Goal: Check status: Check status

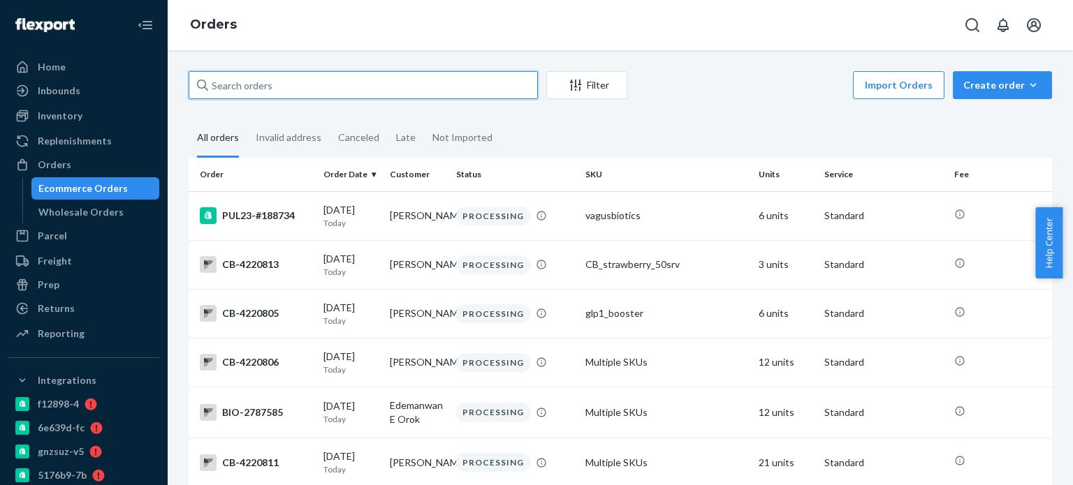
click at [425, 92] on input "text" at bounding box center [363, 85] width 349 height 28
paste input "BIO-IN-16822"
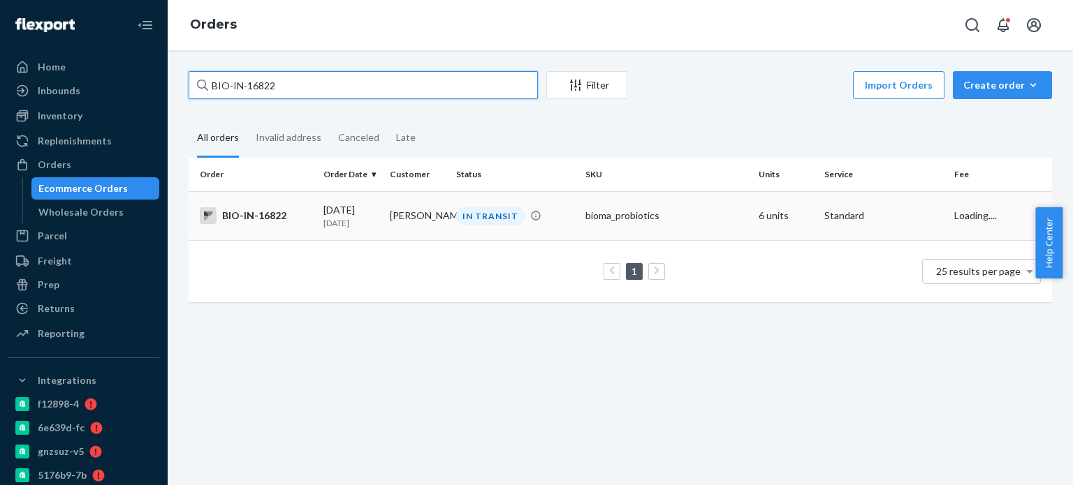
type input "BIO-IN-16822"
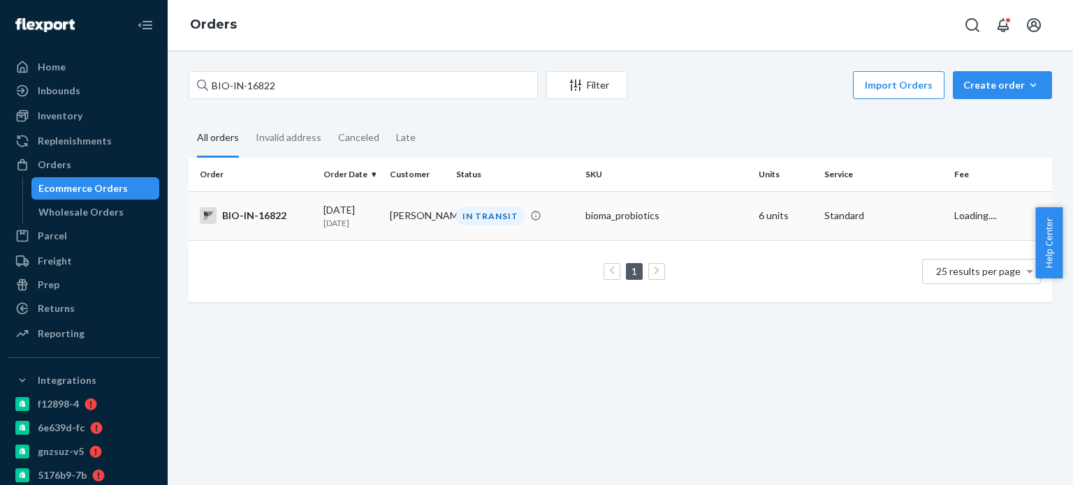
click at [428, 203] on td "[PERSON_NAME]" at bounding box center [417, 215] width 66 height 49
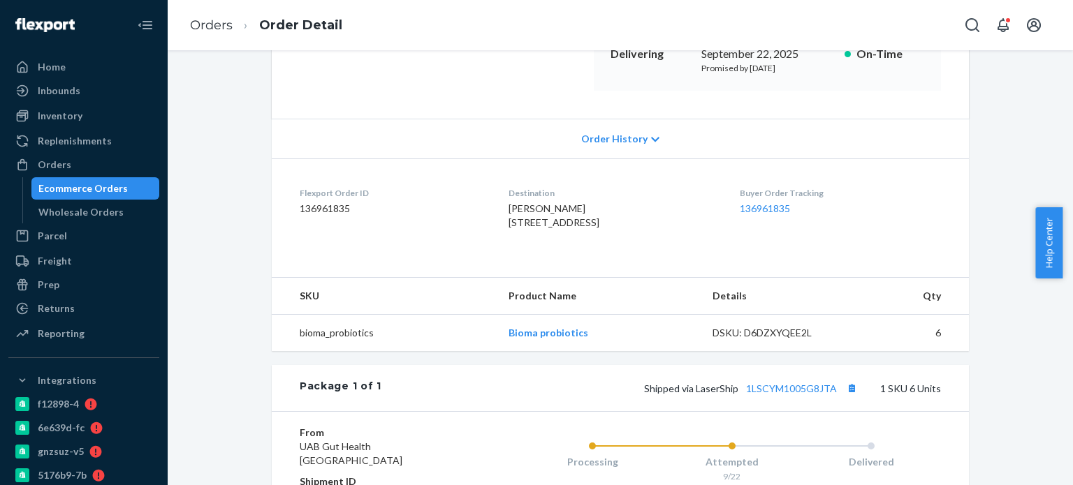
scroll to position [349, 0]
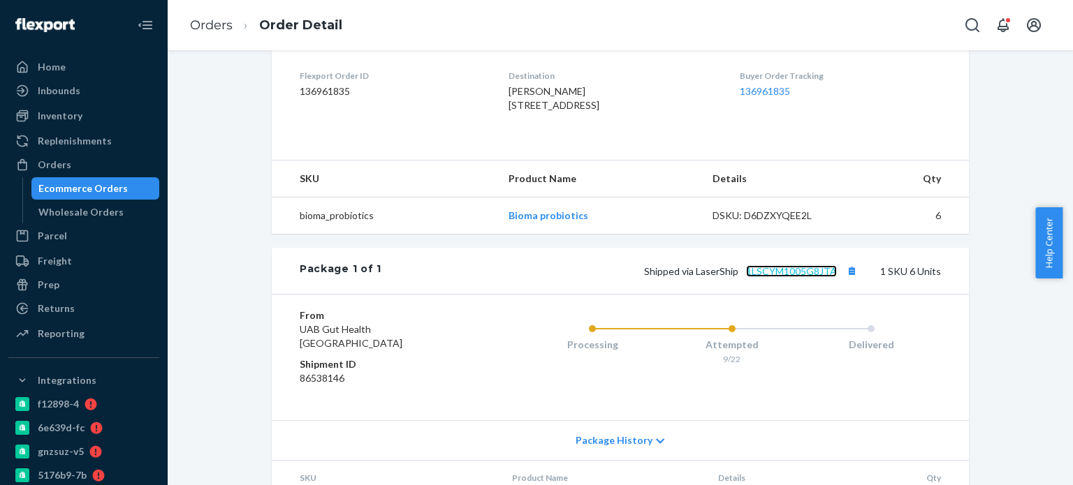
click at [813, 277] on link "1LSCYM1005G8JTA" at bounding box center [791, 271] width 91 height 12
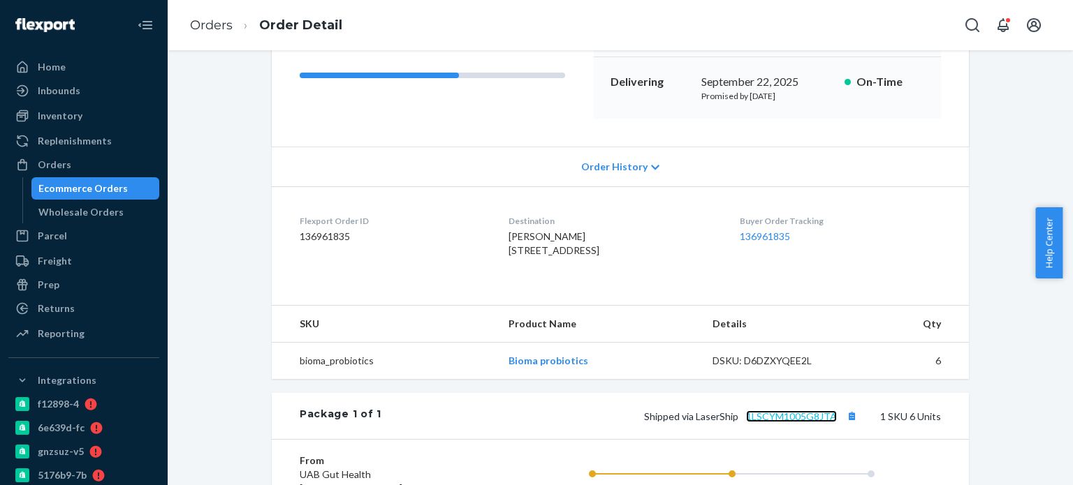
scroll to position [210, 0]
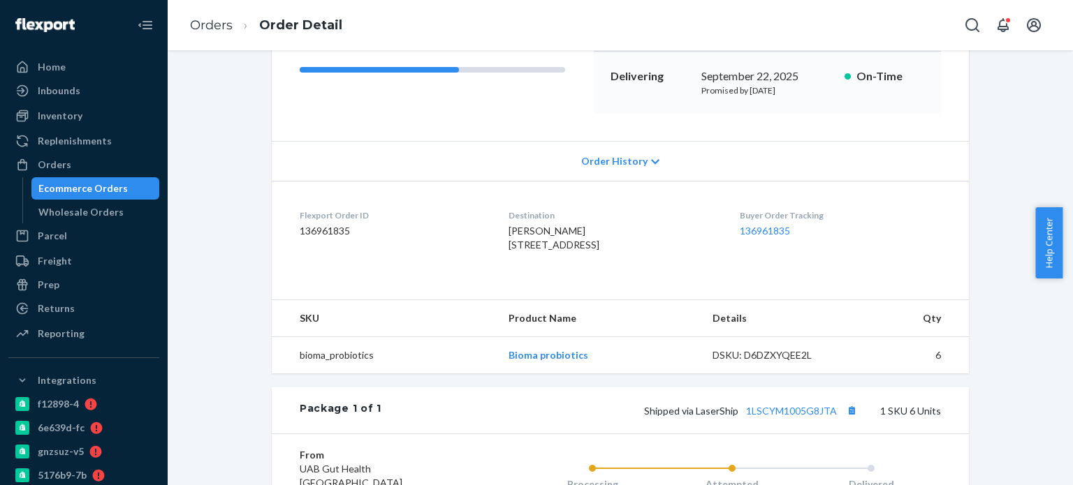
click at [604, 165] on span "Order History" at bounding box center [614, 161] width 66 height 14
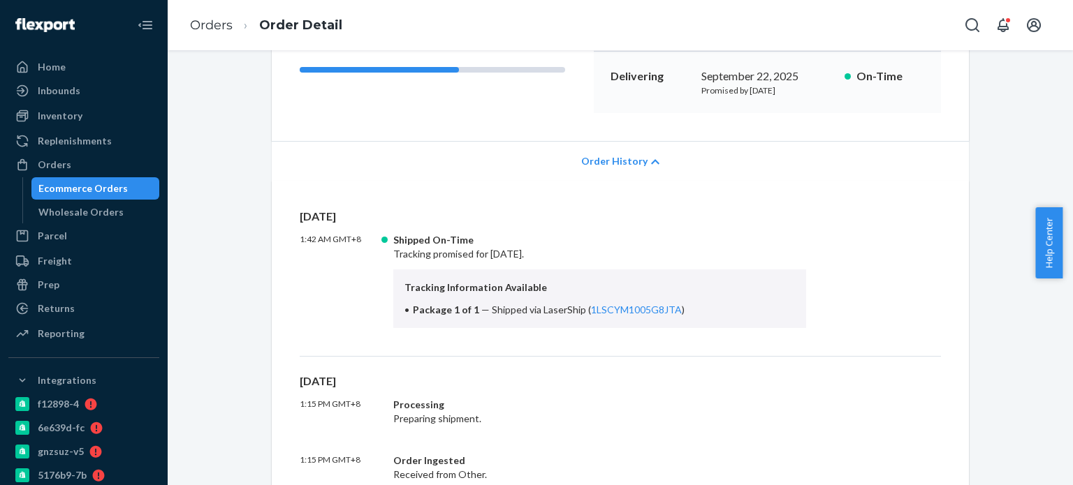
click at [605, 161] on span "Order History" at bounding box center [614, 161] width 66 height 14
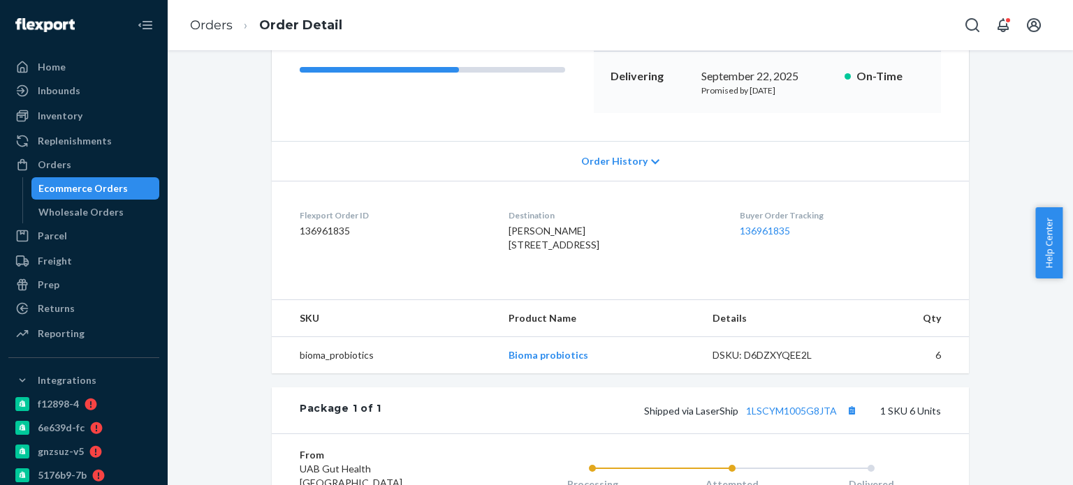
drag, startPoint x: 95, startPoint y: 198, endPoint x: 140, endPoint y: 187, distance: 46.1
click at [95, 198] on div "Ecommerce Orders" at bounding box center [96, 189] width 126 height 20
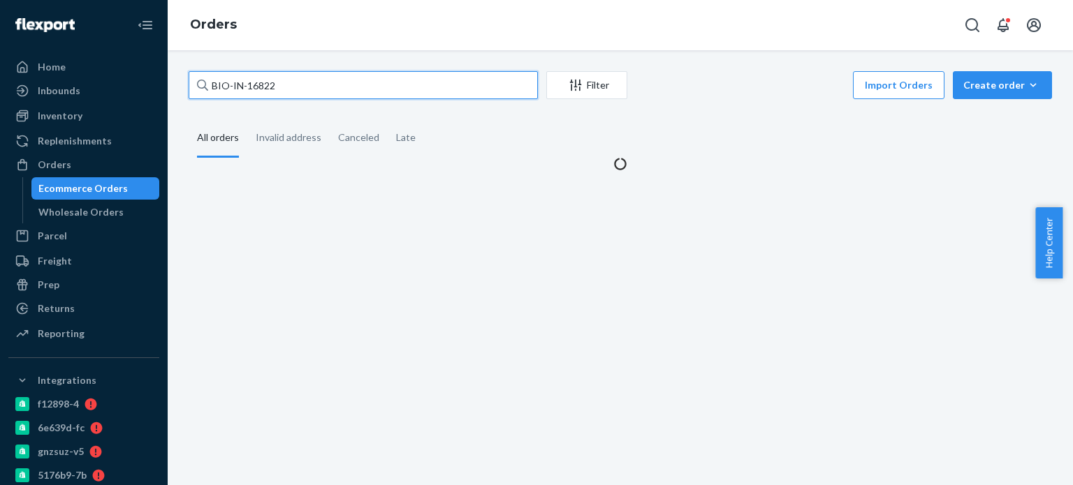
click at [346, 96] on input "BIO-IN-16822" at bounding box center [363, 85] width 349 height 28
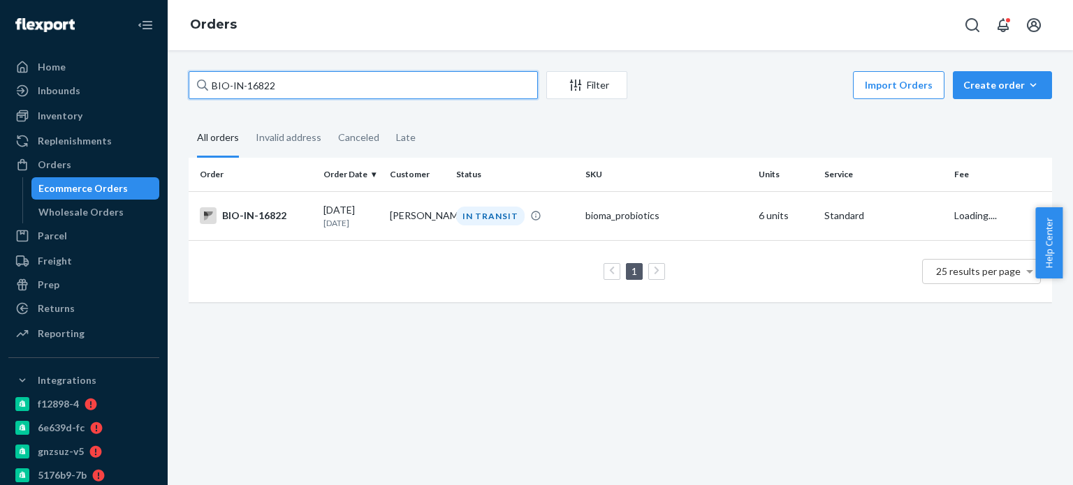
paste input "2767834"
type input "2767834"
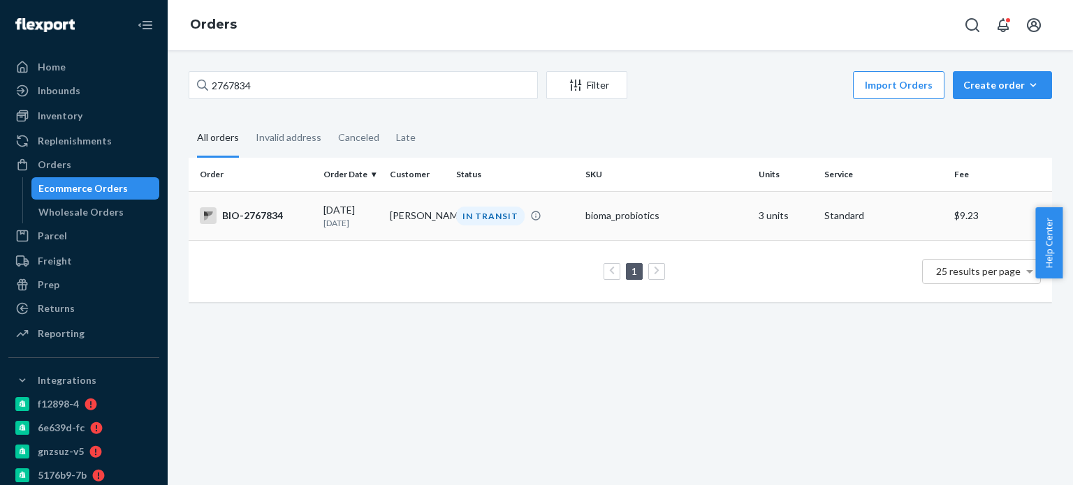
click at [388, 220] on td "[PERSON_NAME]" at bounding box center [417, 215] width 66 height 49
